Goal: Transaction & Acquisition: Purchase product/service

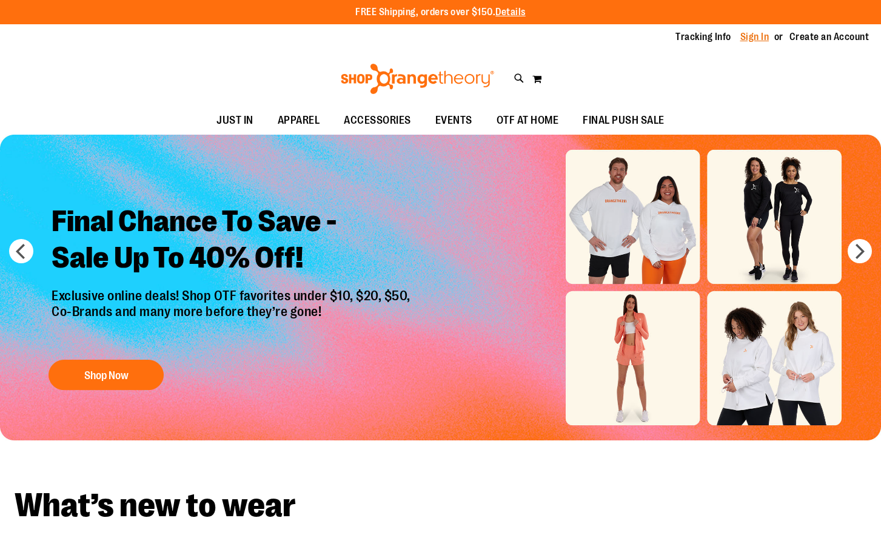
click at [741, 38] on link "Sign In" at bounding box center [755, 36] width 29 height 13
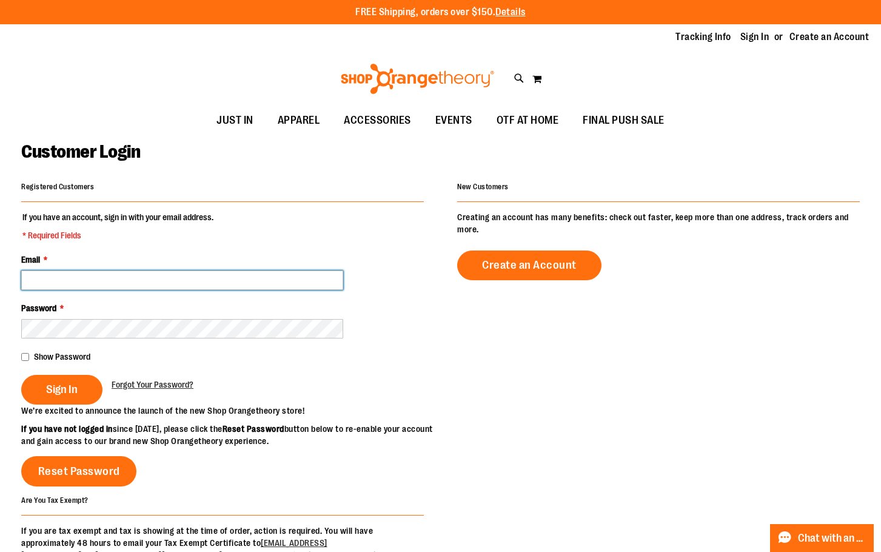
click at [153, 278] on input "Email *" at bounding box center [182, 280] width 322 height 19
type input "**********"
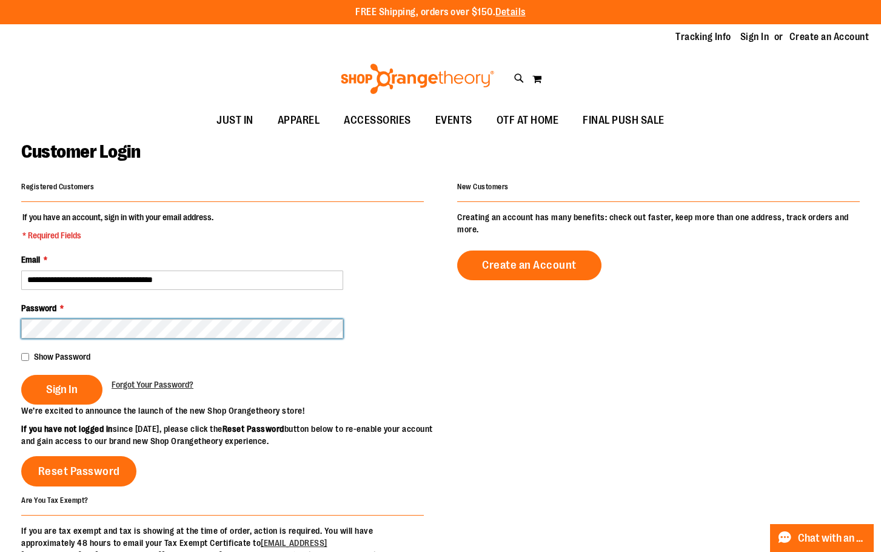
click at [21, 375] on button "Sign In" at bounding box center [61, 390] width 81 height 30
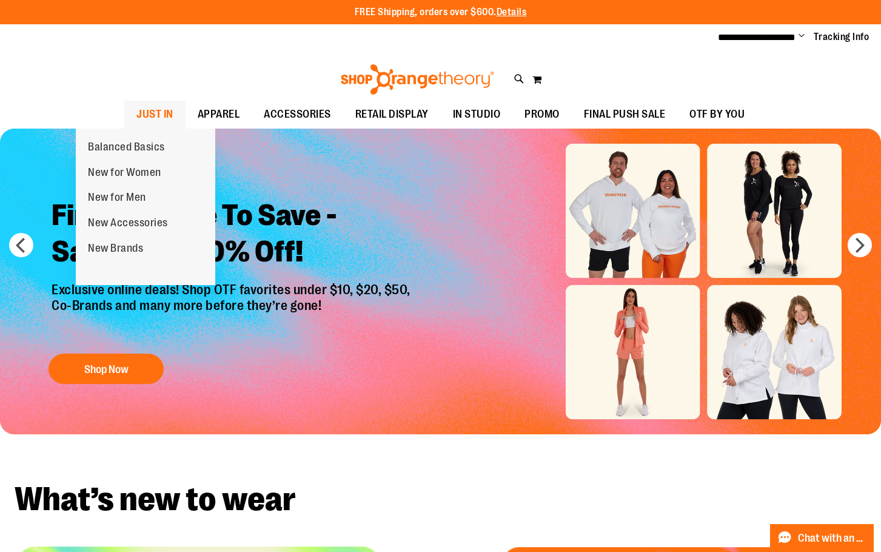
drag, startPoint x: 99, startPoint y: 116, endPoint x: 115, endPoint y: 112, distance: 15.6
click at [136, 116] on span "JUST IN" at bounding box center [154, 114] width 37 height 27
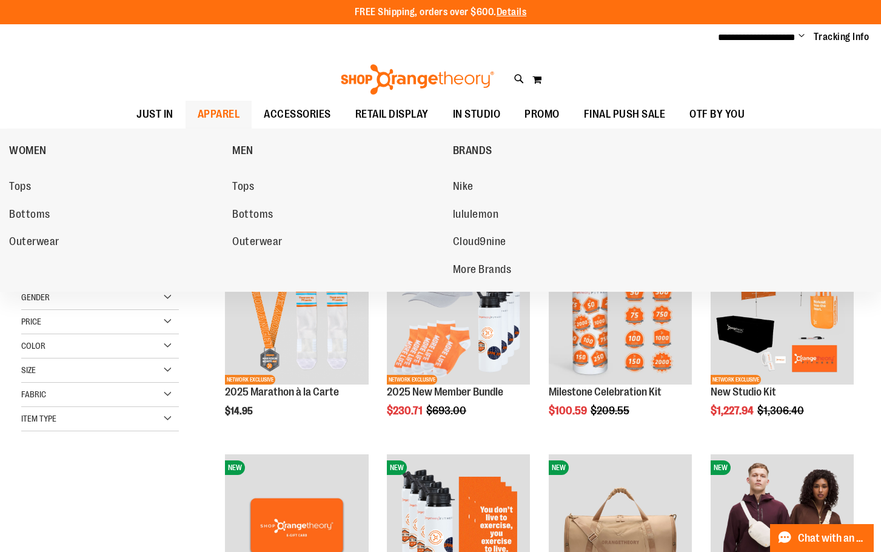
click at [203, 113] on span "APPAREL" at bounding box center [219, 114] width 42 height 27
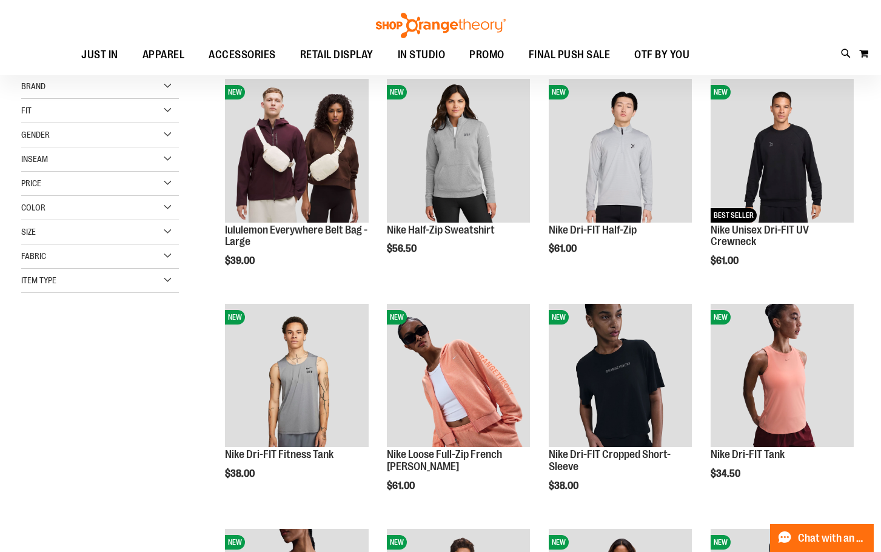
scroll to position [181, 0]
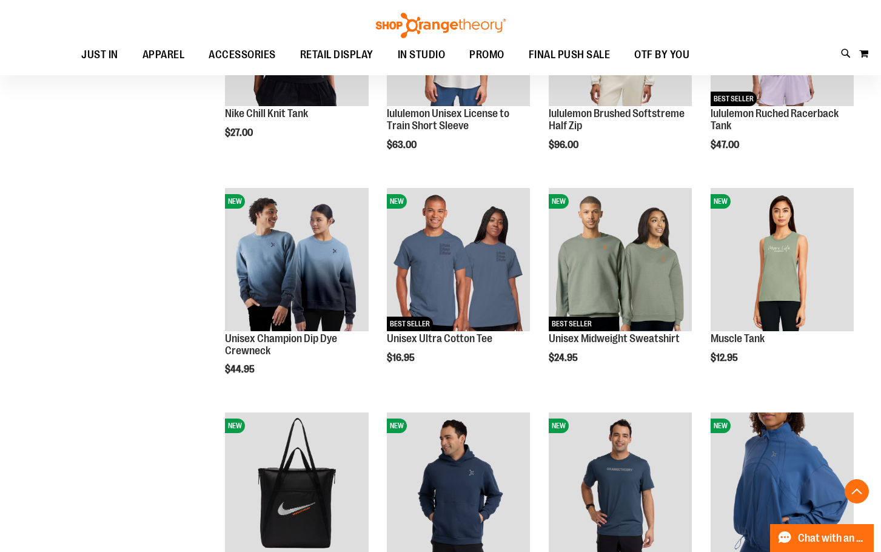
scroll to position [363, 0]
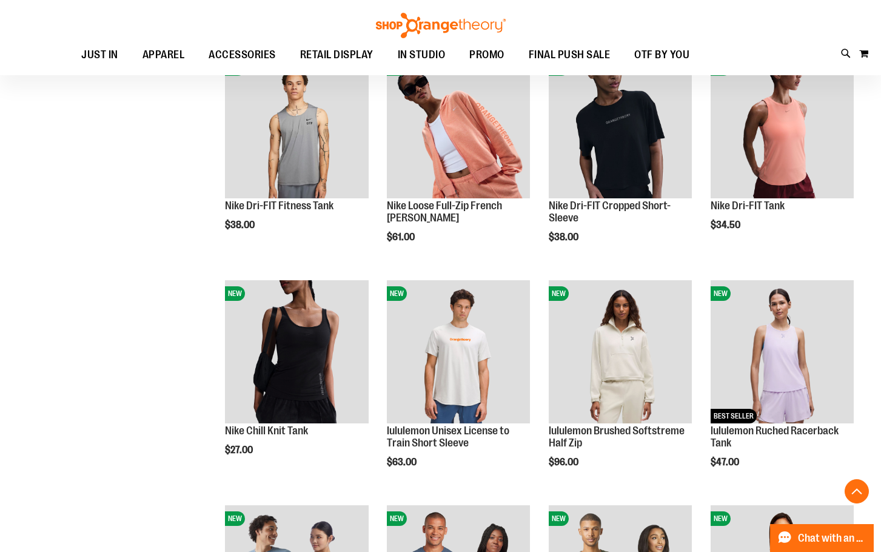
scroll to position [424, 0]
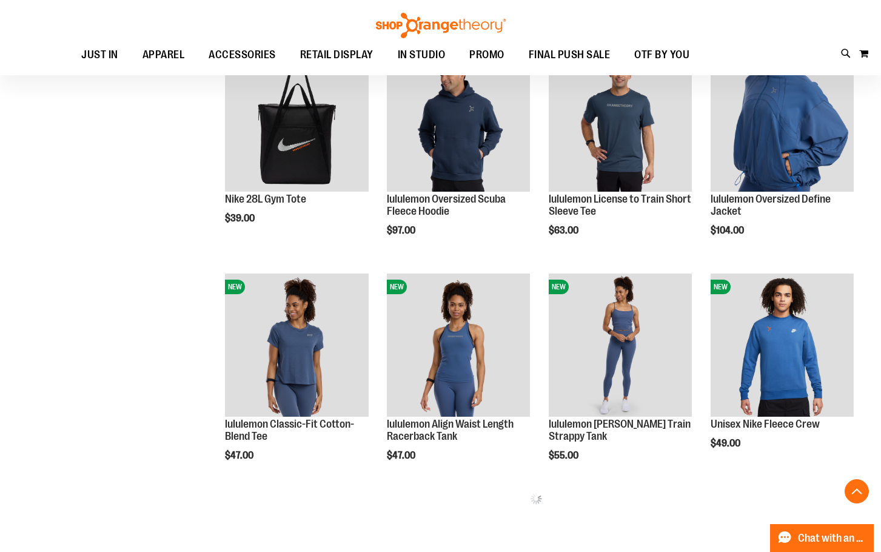
scroll to position [1031, 0]
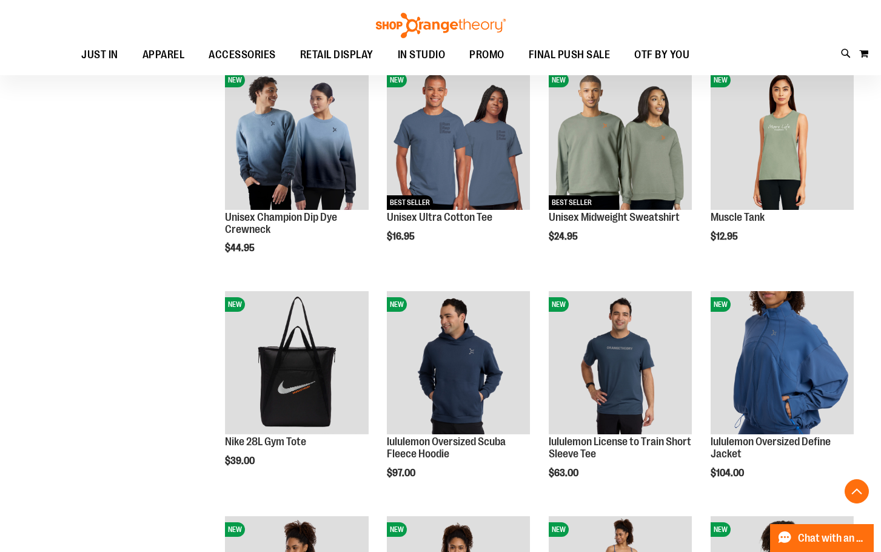
scroll to position [788, 0]
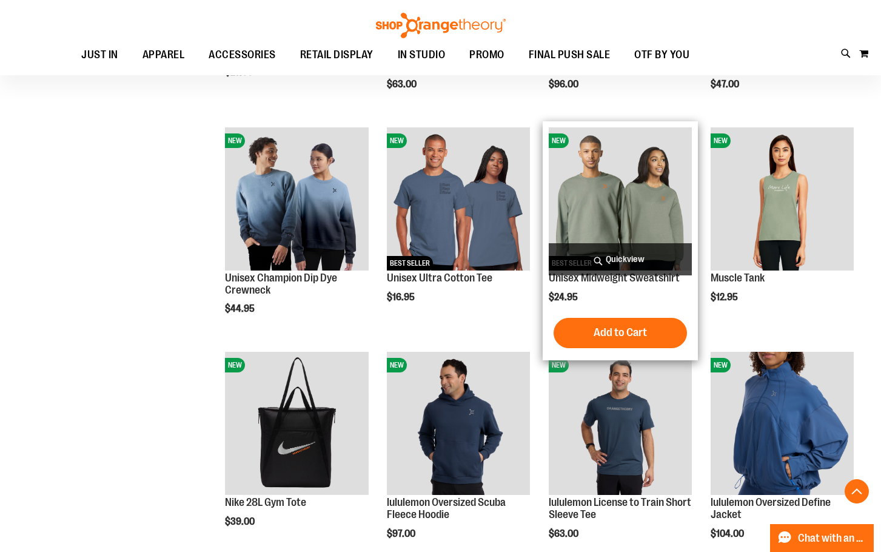
drag, startPoint x: 607, startPoint y: 129, endPoint x: 607, endPoint y: 140, distance: 10.9
click at [607, 129] on img "product" at bounding box center [620, 198] width 143 height 143
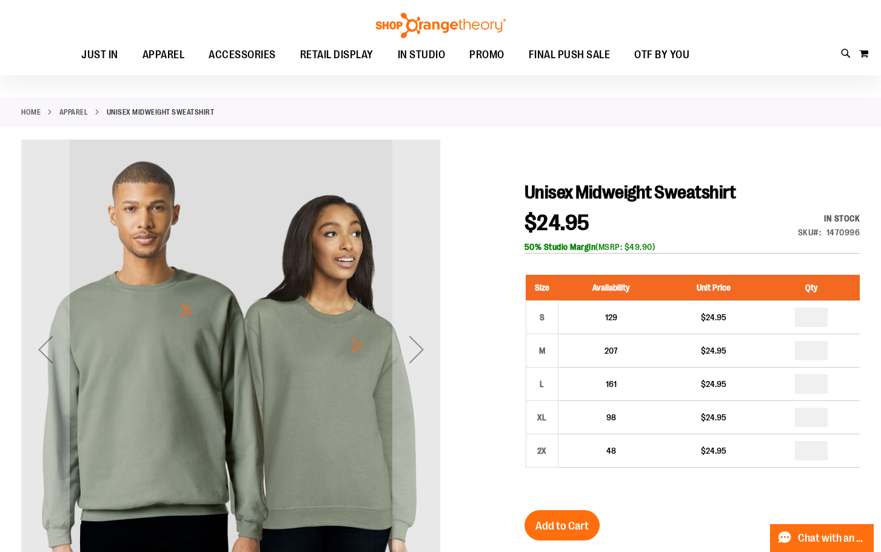
scroll to position [60, 0]
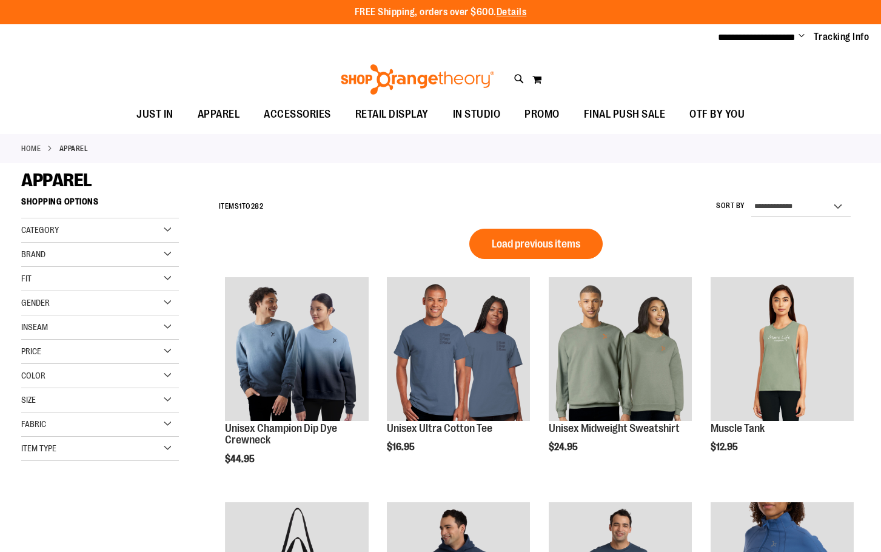
scroll to position [593, 0]
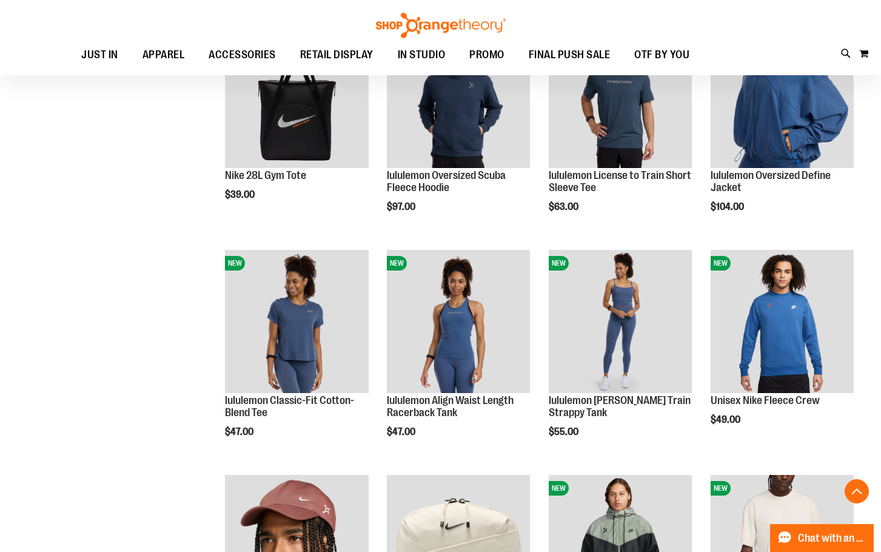
scroll to position [472, 0]
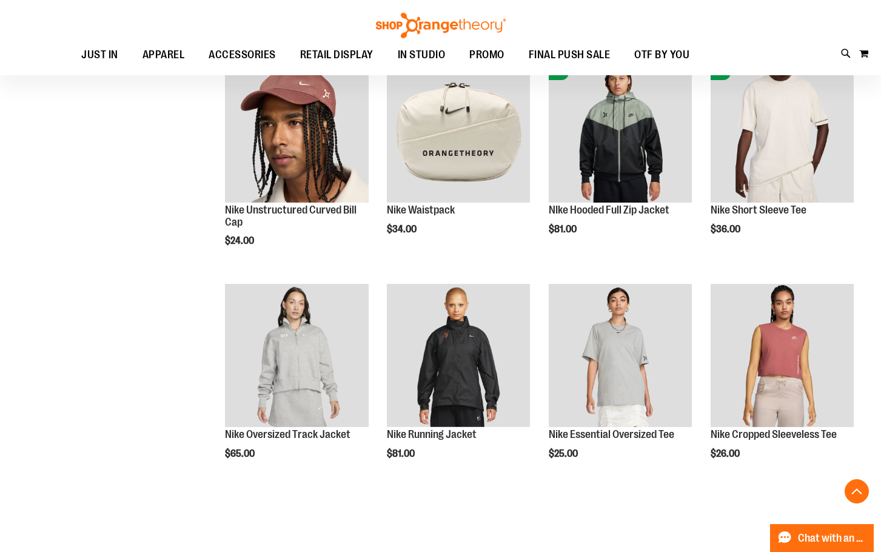
scroll to position [897, 0]
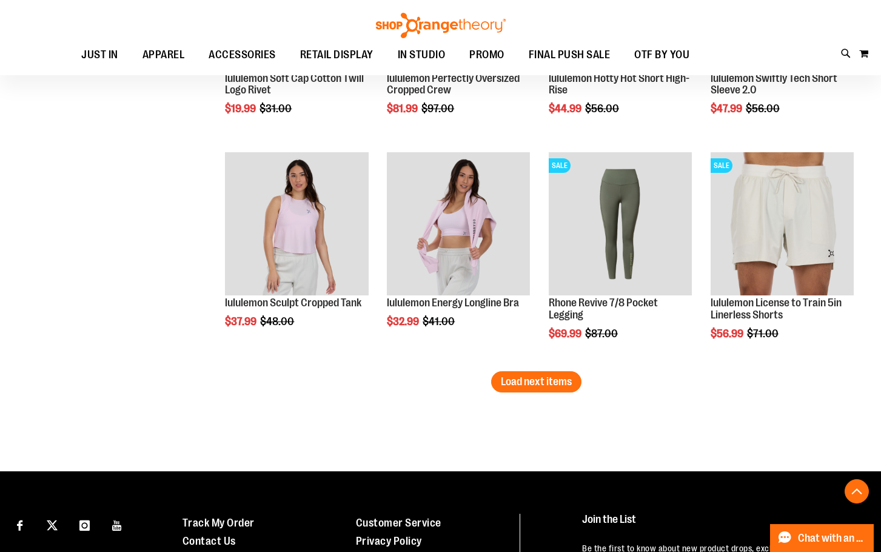
scroll to position [1928, 0]
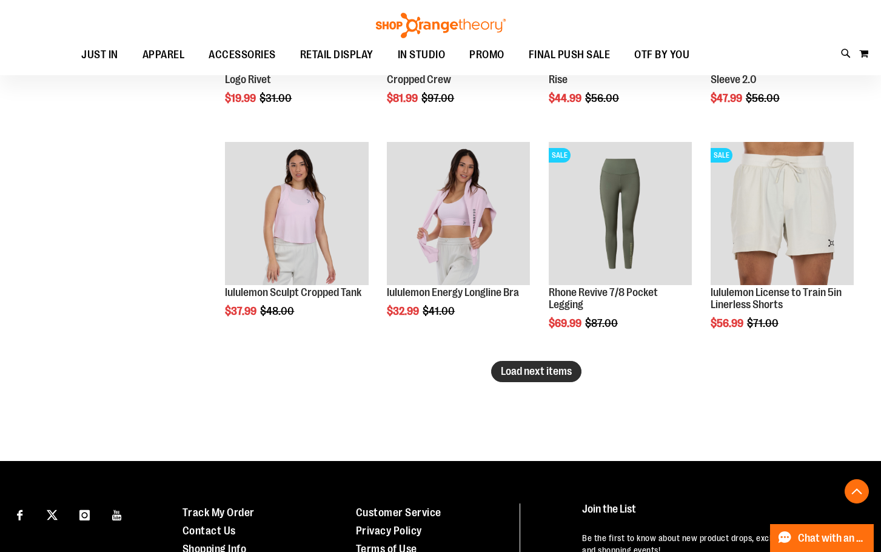
click at [569, 364] on button "Load next items" at bounding box center [536, 371] width 90 height 21
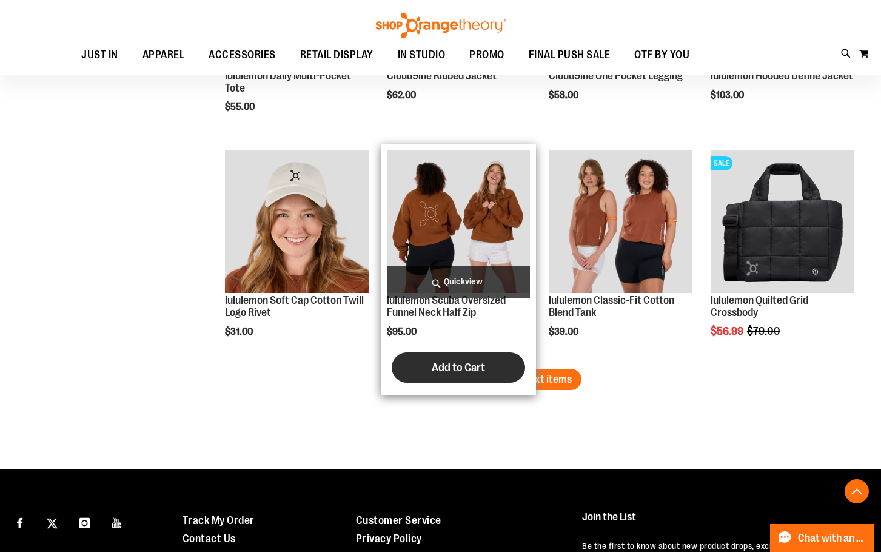
scroll to position [2595, 0]
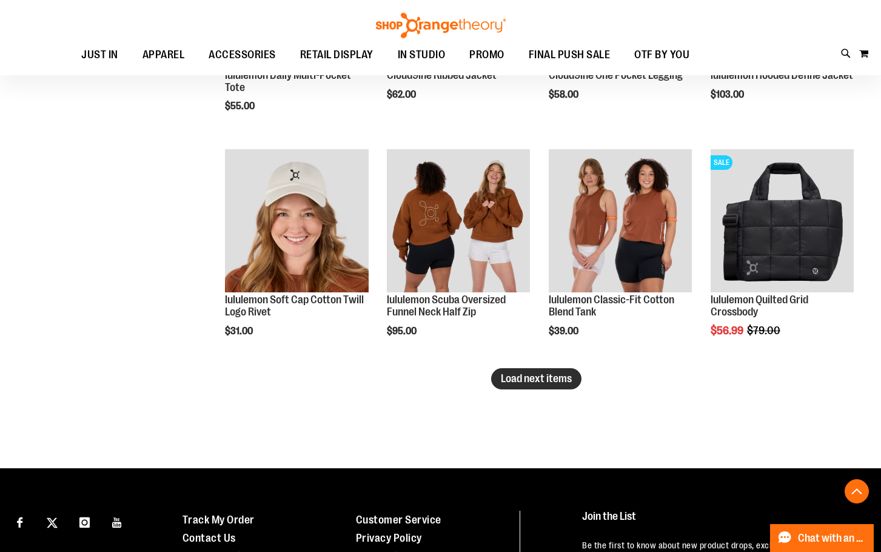
click at [567, 381] on span "Load next items" at bounding box center [536, 378] width 71 height 12
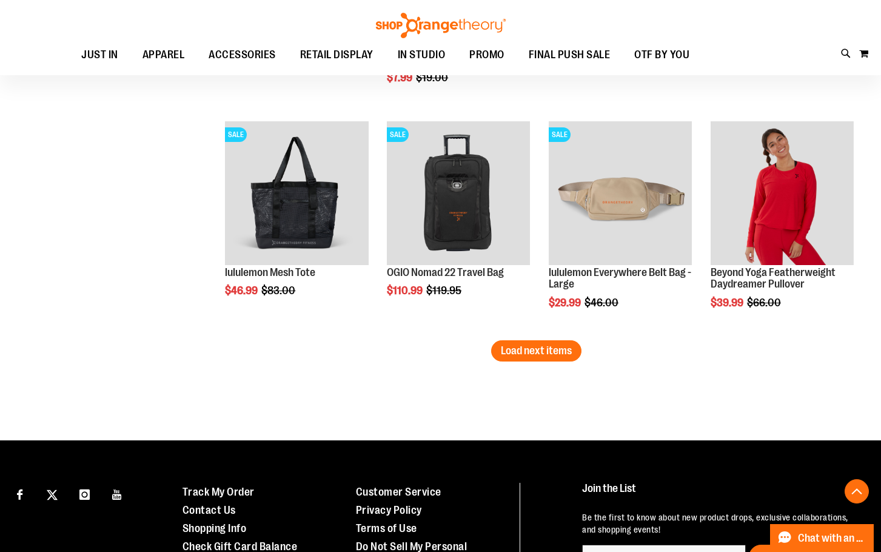
scroll to position [3323, 0]
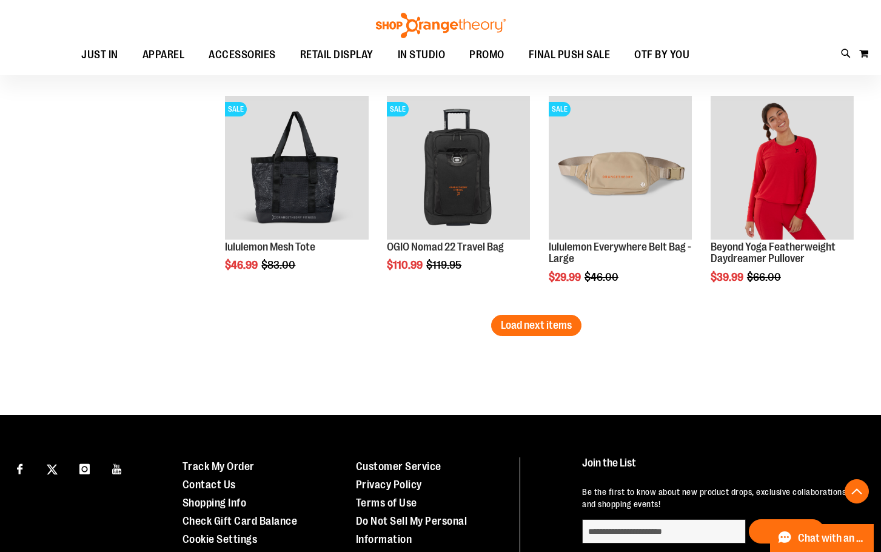
click at [501, 329] on span "Load next items" at bounding box center [536, 325] width 71 height 12
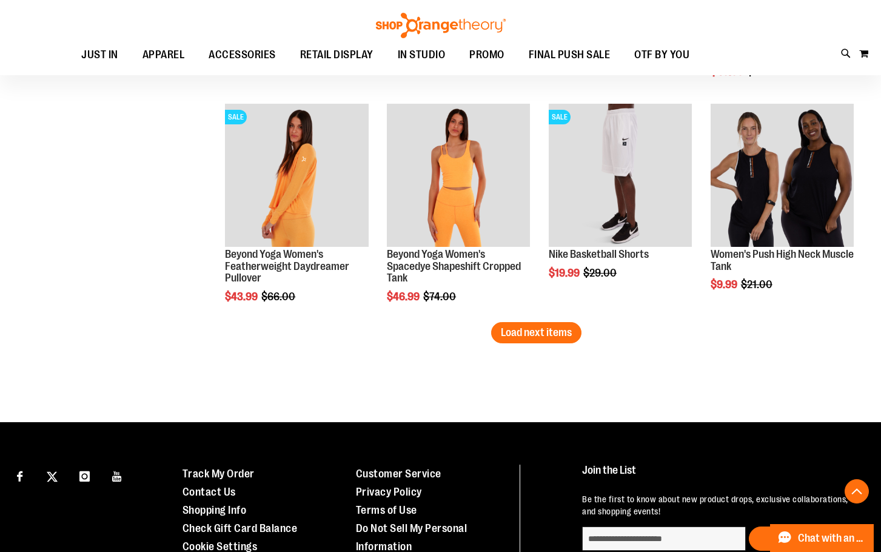
scroll to position [3930, 0]
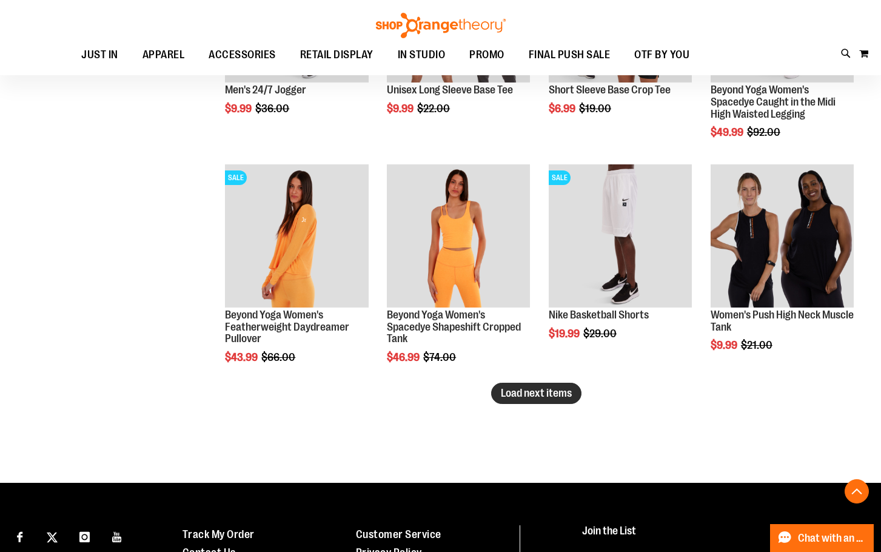
click at [565, 392] on span "Load next items" at bounding box center [536, 393] width 71 height 12
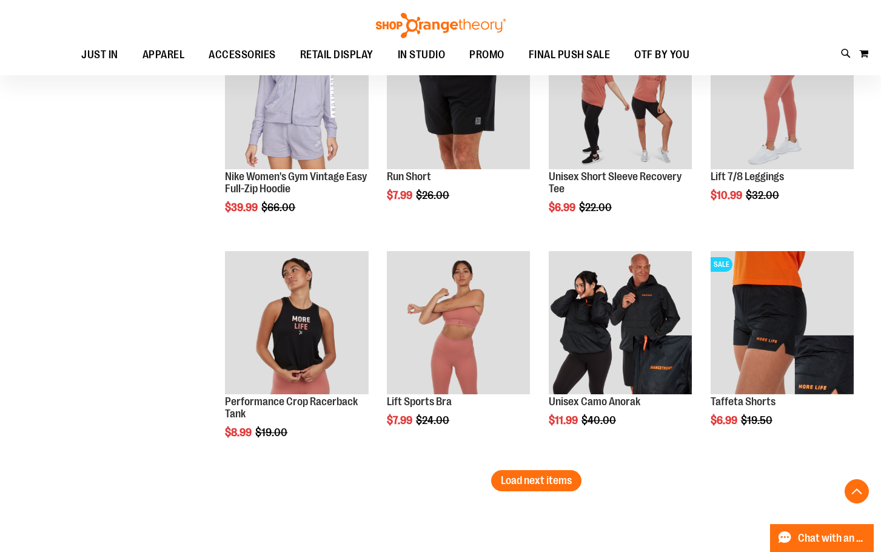
scroll to position [4536, 0]
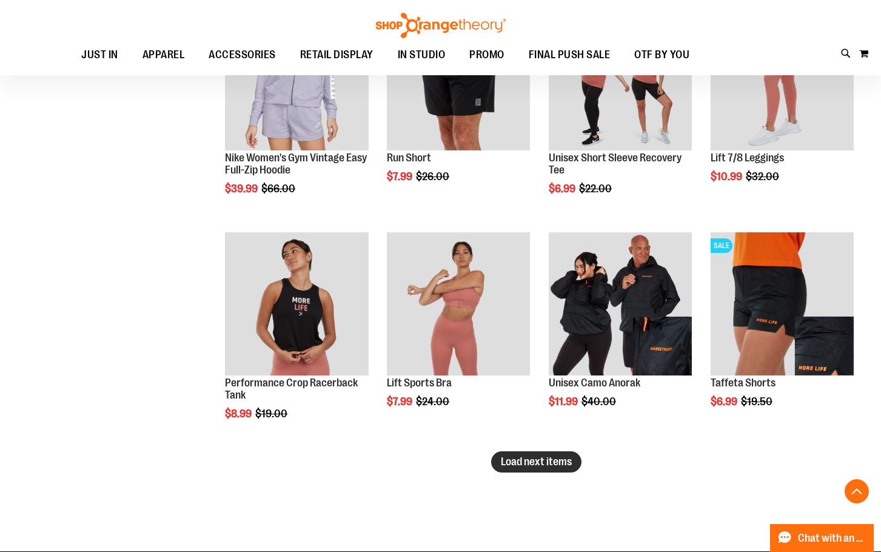
click at [507, 457] on span "Load next items" at bounding box center [536, 462] width 71 height 12
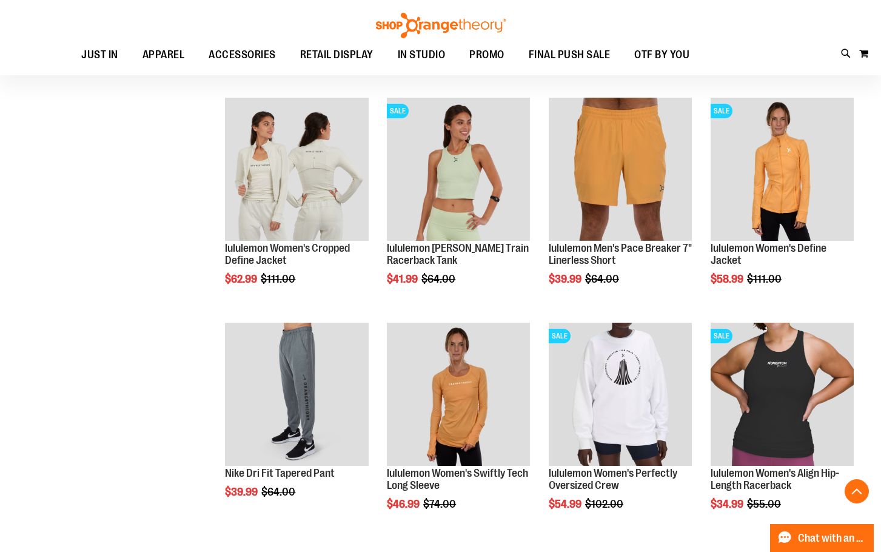
scroll to position [5203, 0]
